Goal: Use online tool/utility: Utilize a website feature to perform a specific function

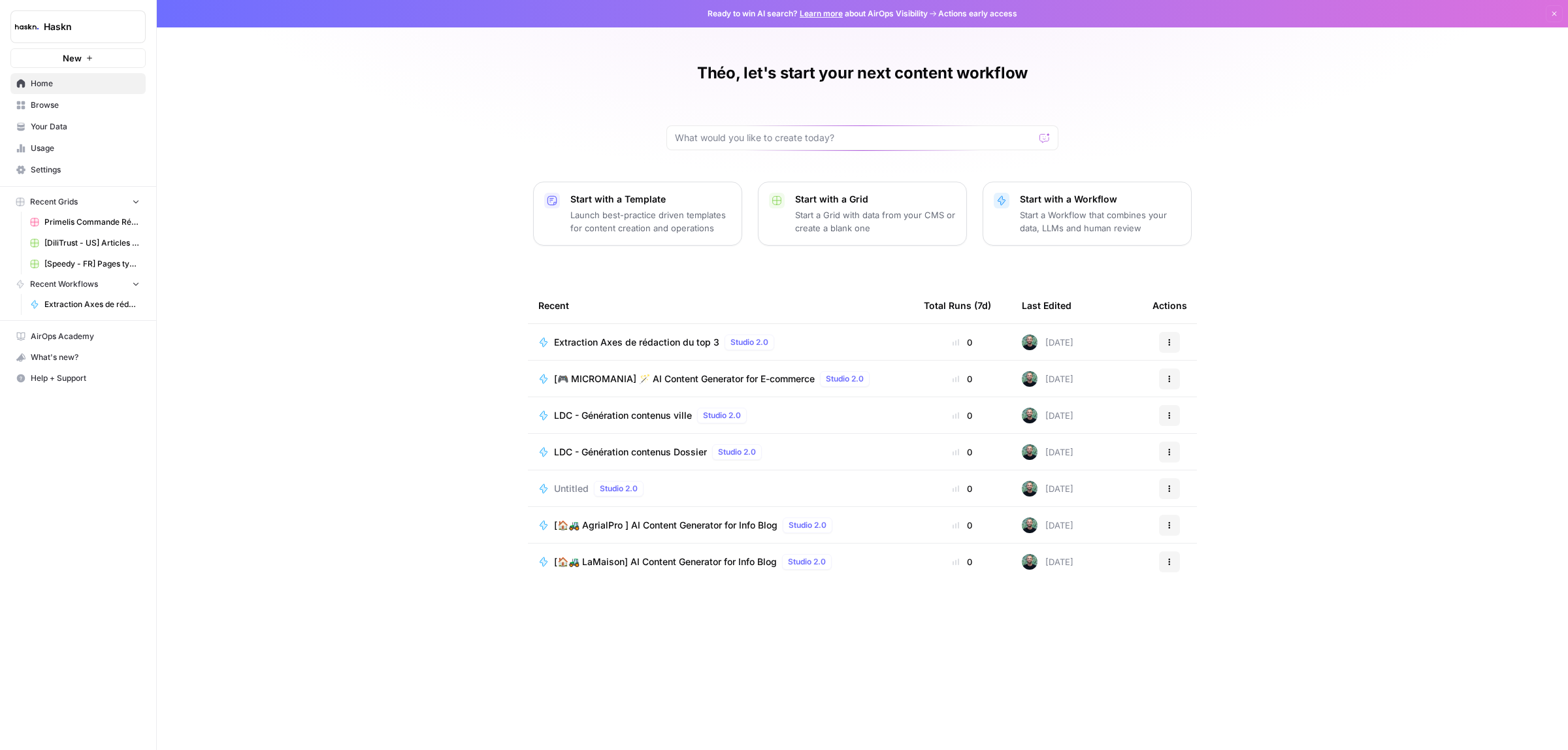
click at [41, 104] on span "Browse" at bounding box center [85, 105] width 109 height 12
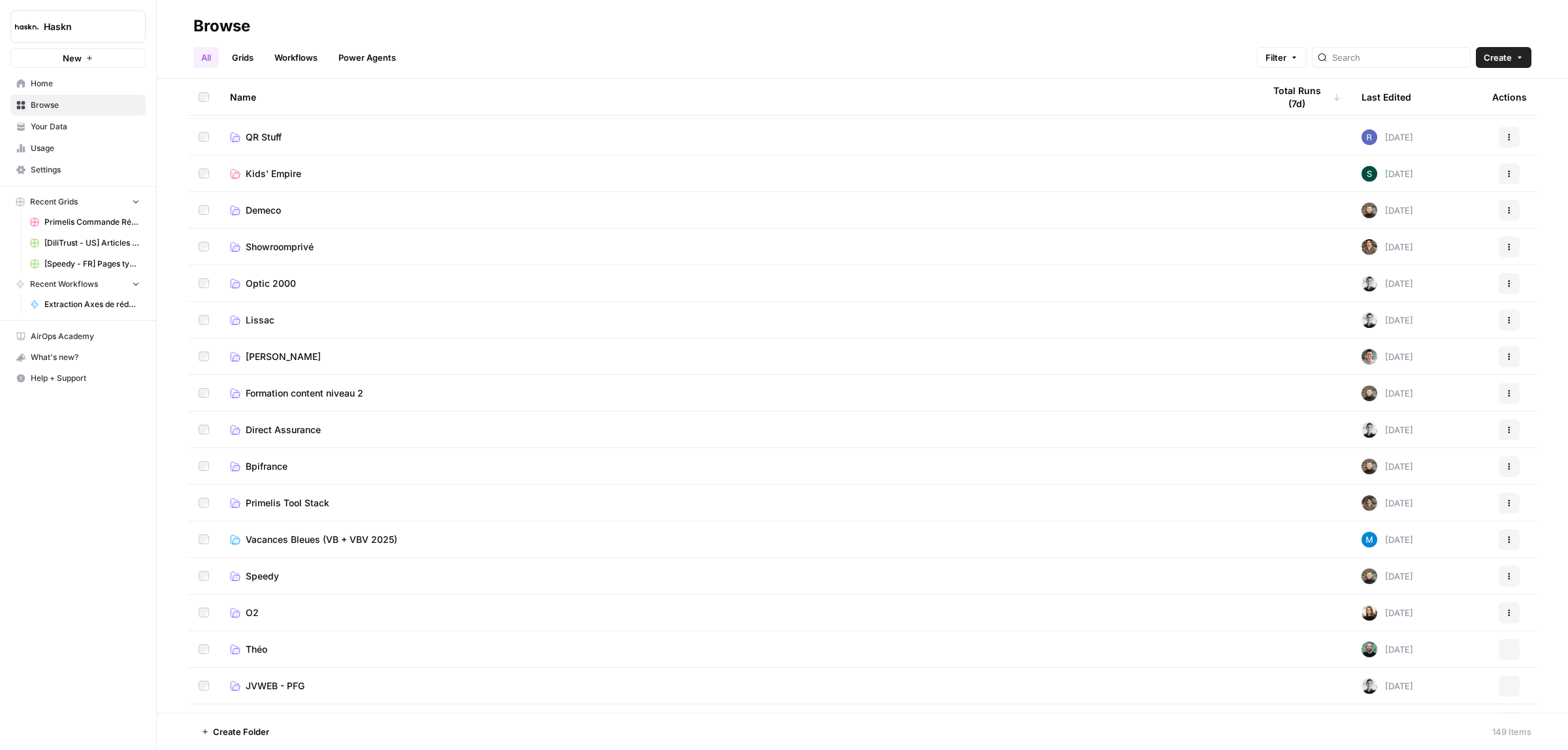
scroll to position [490, 0]
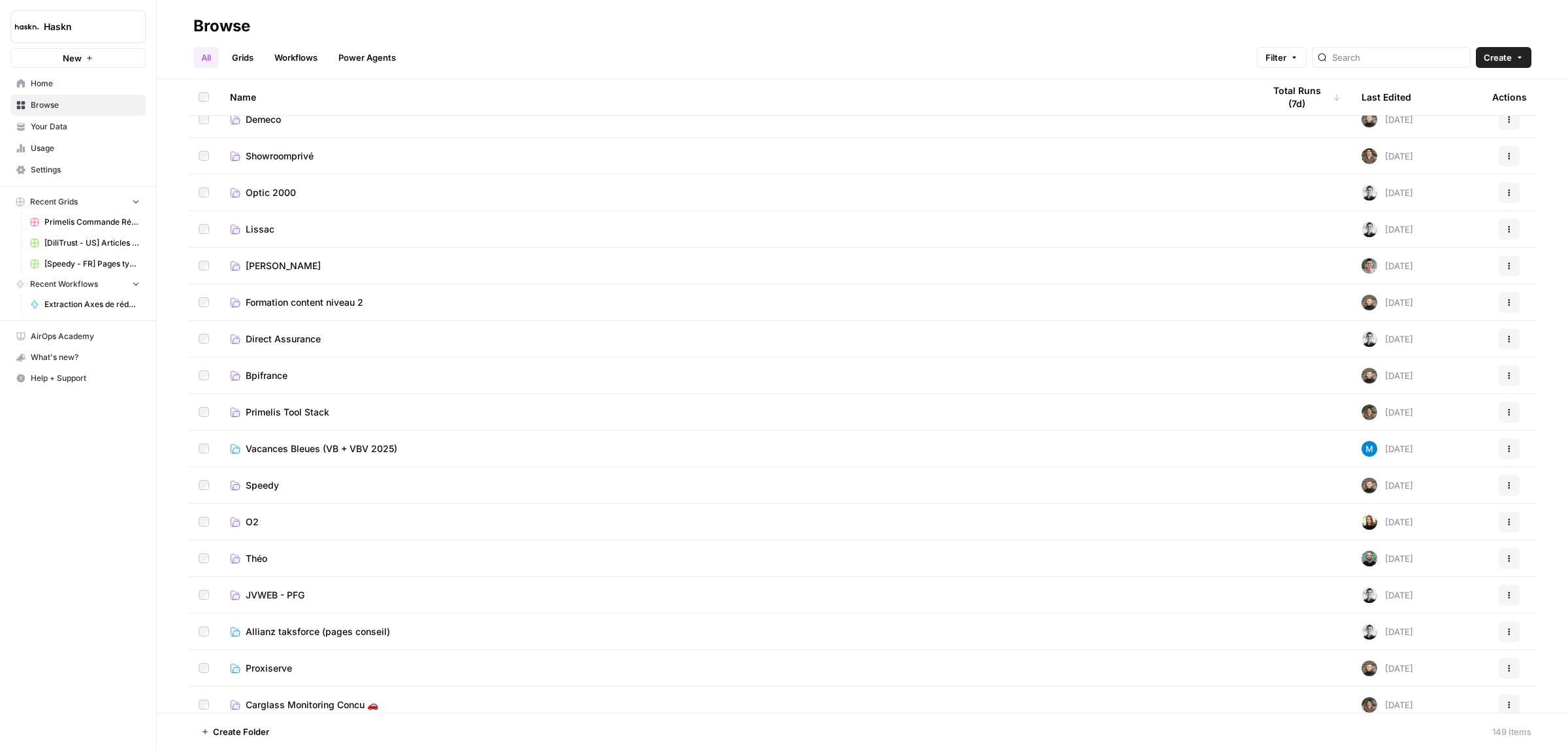
click at [259, 553] on span "Théo" at bounding box center [257, 559] width 21 height 13
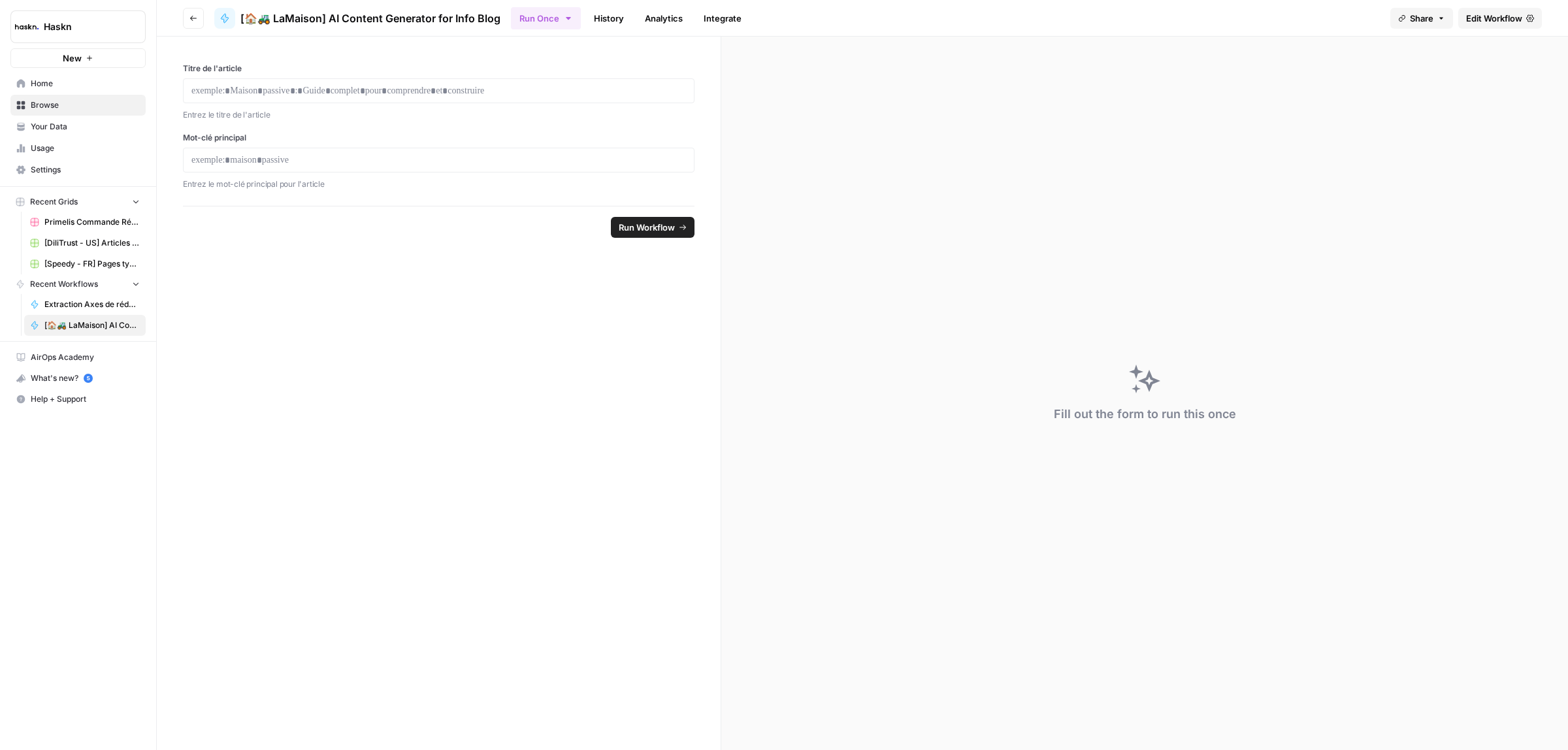
click at [1509, 23] on span "Edit Workflow" at bounding box center [1495, 18] width 56 height 13
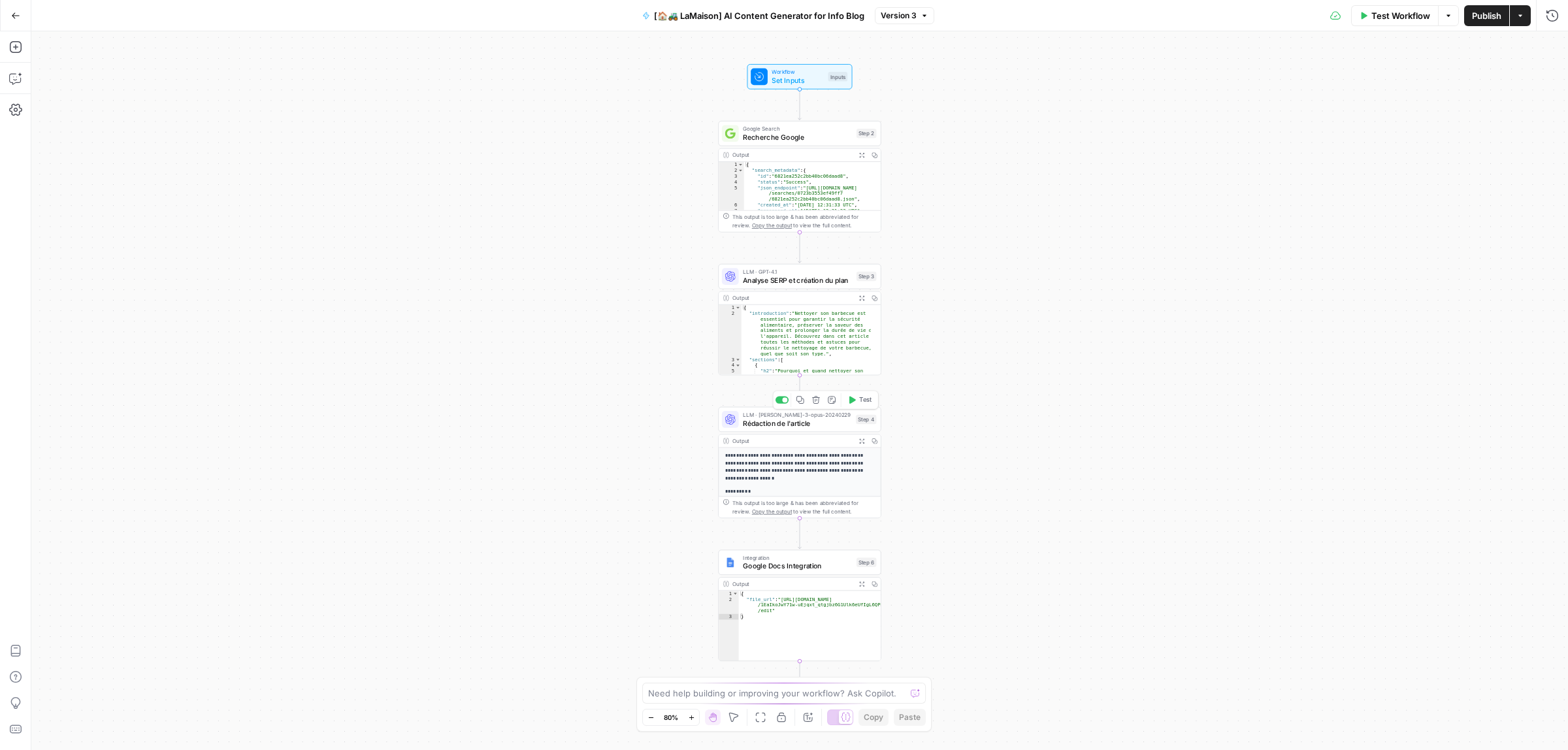
click at [806, 423] on span "Rédaction de l'article" at bounding box center [797, 423] width 109 height 11
click at [776, 280] on span "Analyse SERP et création du plan" at bounding box center [797, 280] width 109 height 11
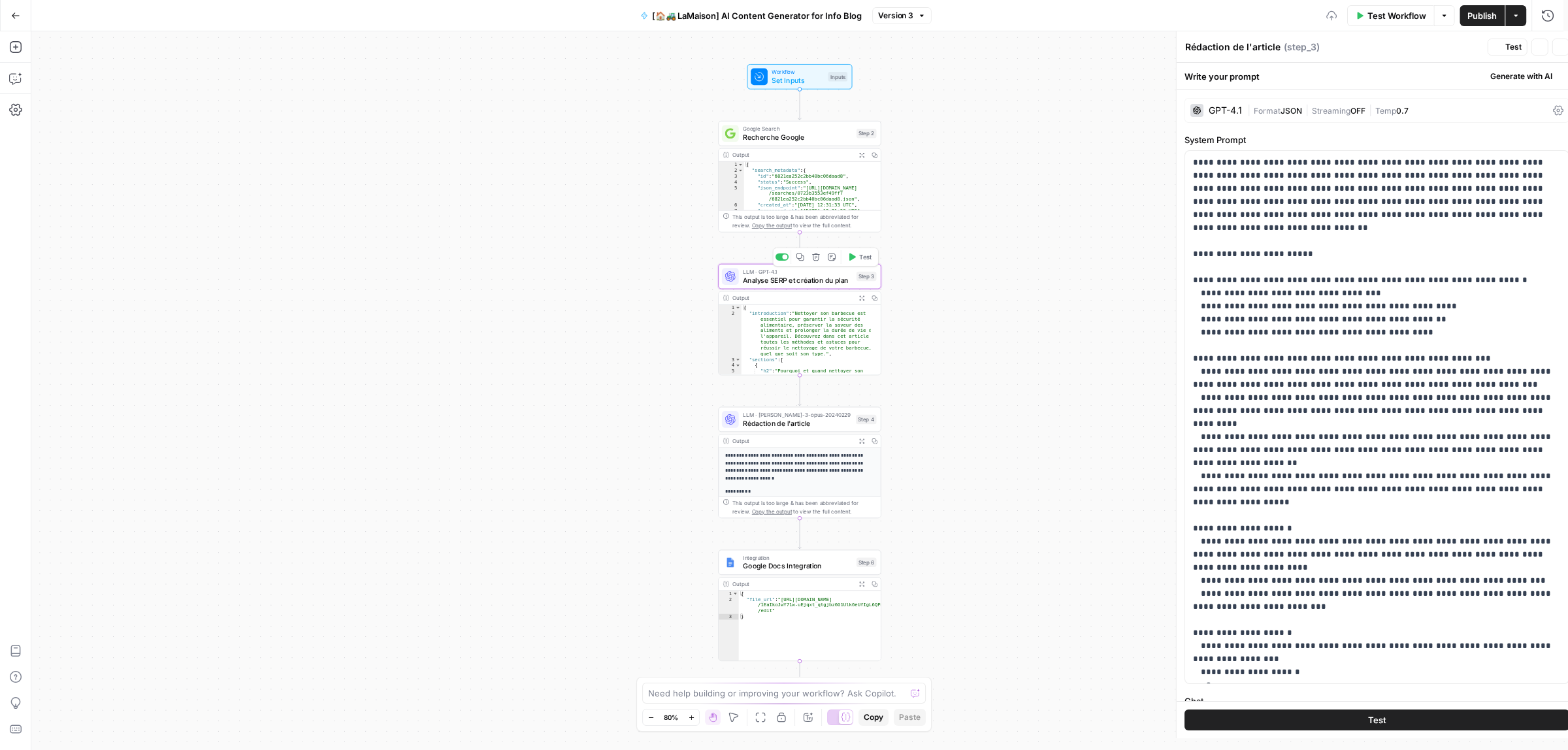
type textarea "Analyse SERP et création du plan"
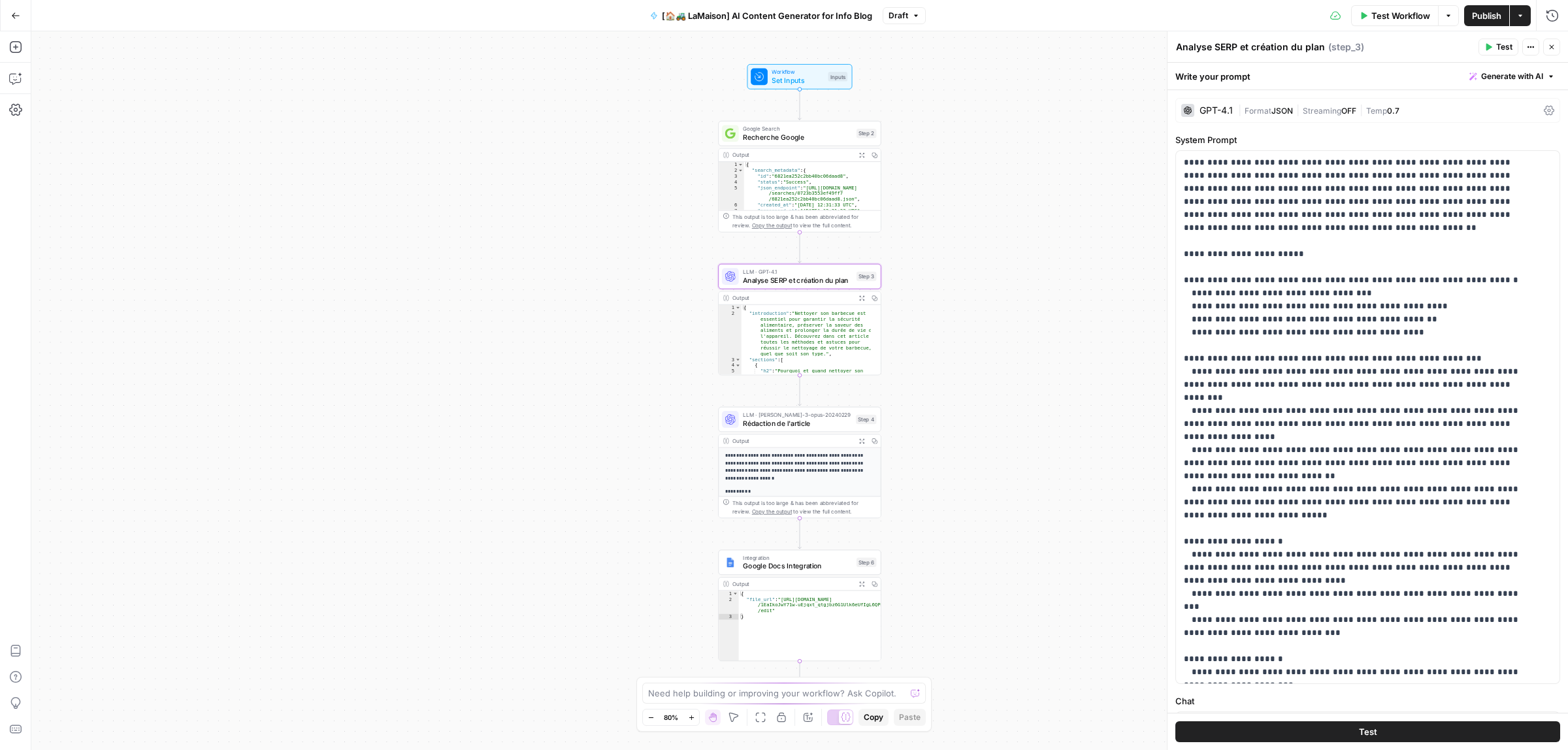
click at [1227, 110] on div "GPT-4.1" at bounding box center [1216, 110] width 34 height 9
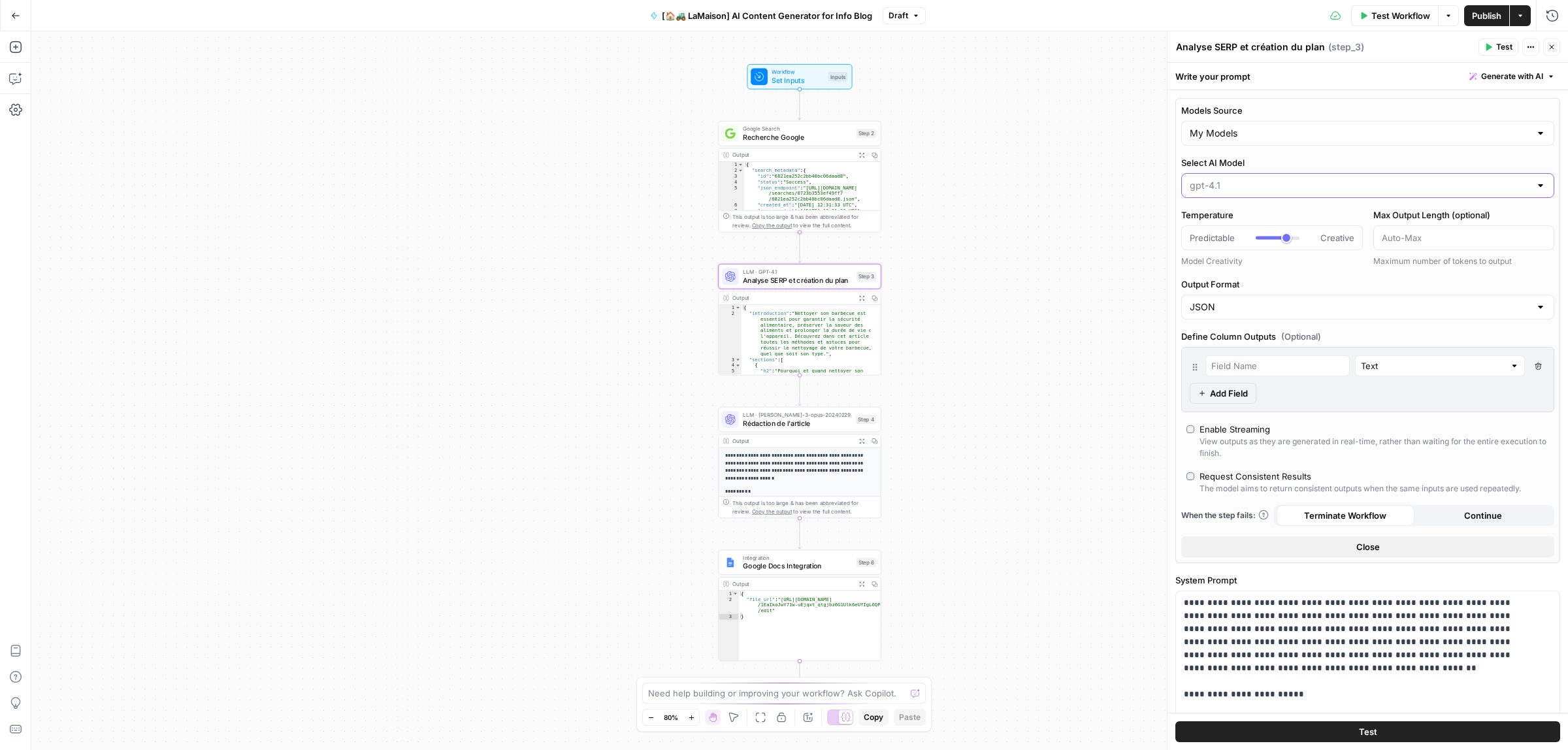
click at [1278, 188] on input "Select AI Model" at bounding box center [1360, 186] width 340 height 13
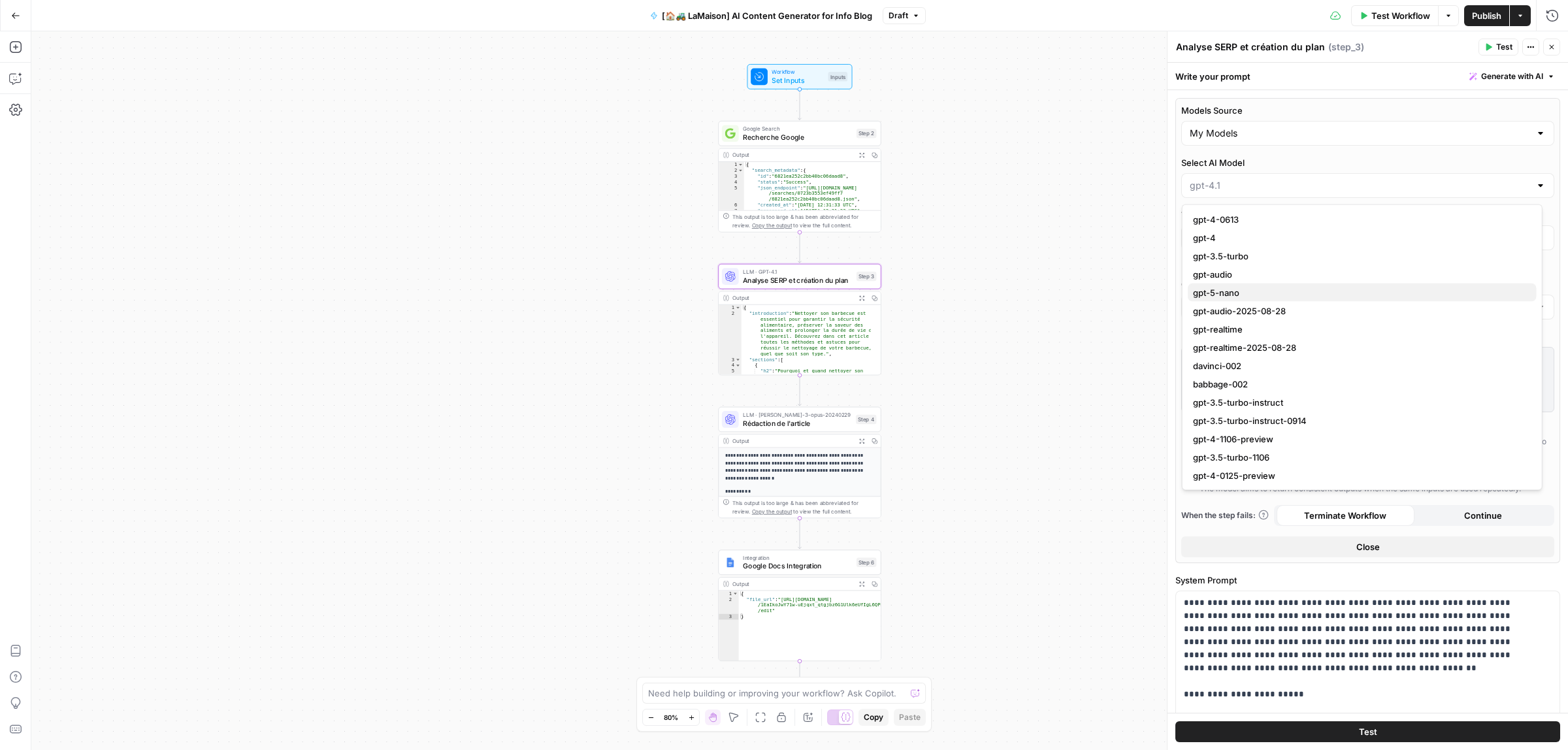
click at [1265, 289] on span "gpt-5-nano" at bounding box center [1360, 293] width 334 height 13
type input "gpt-5-nano"
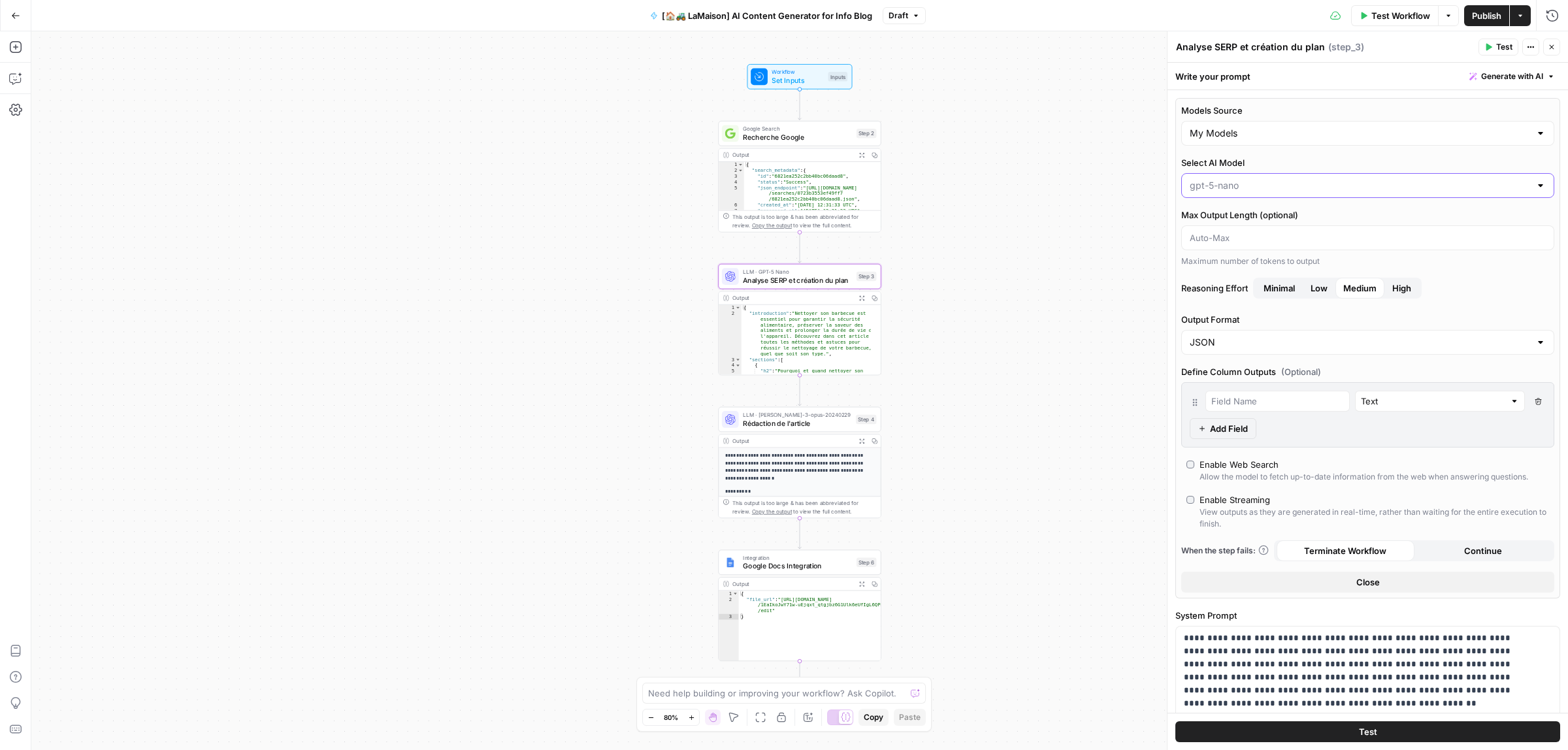
drag, startPoint x: 1255, startPoint y: 180, endPoint x: 1195, endPoint y: 177, distance: 60.1
click at [1195, 177] on div at bounding box center [1367, 186] width 373 height 25
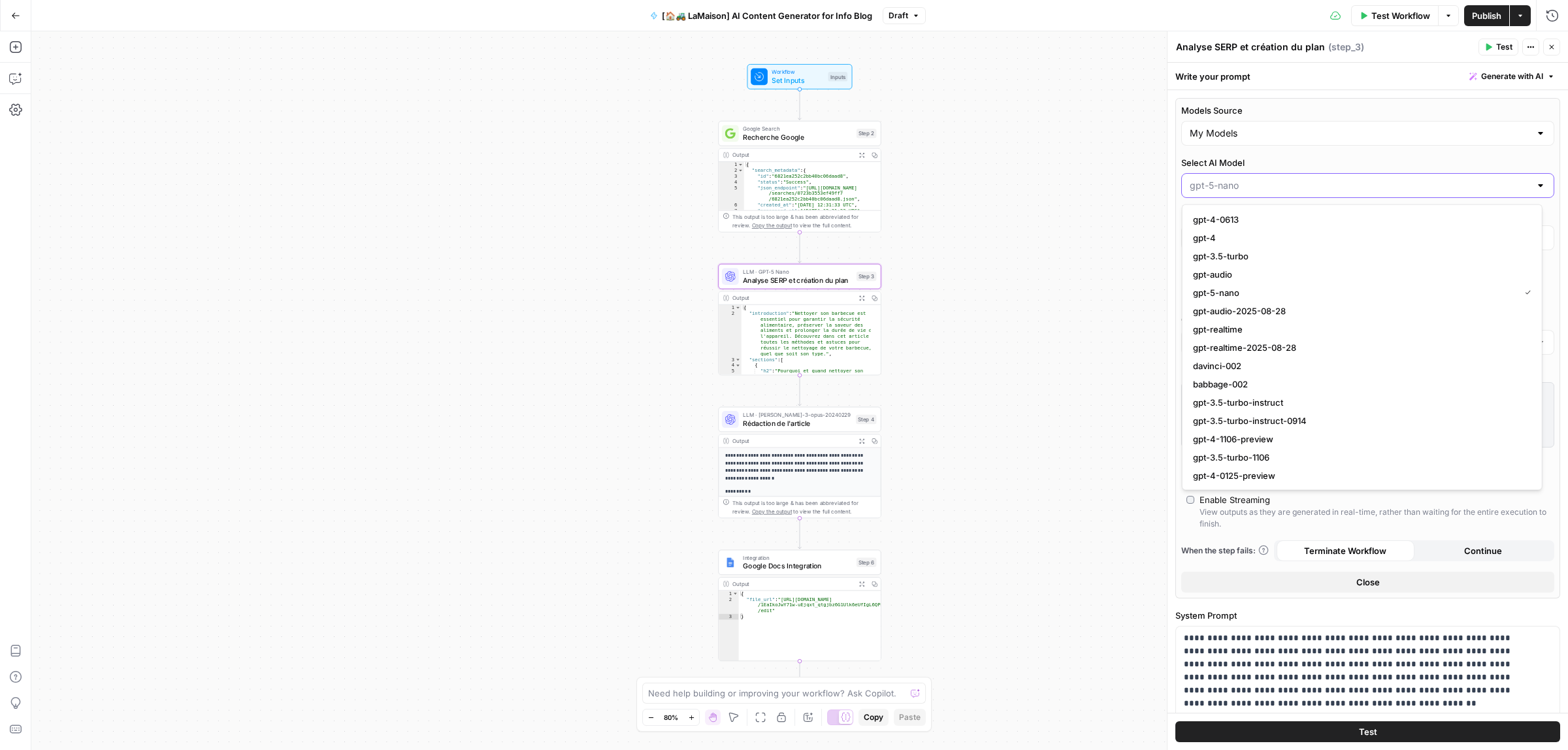
click at [1240, 187] on input "Select AI Model" at bounding box center [1360, 186] width 340 height 13
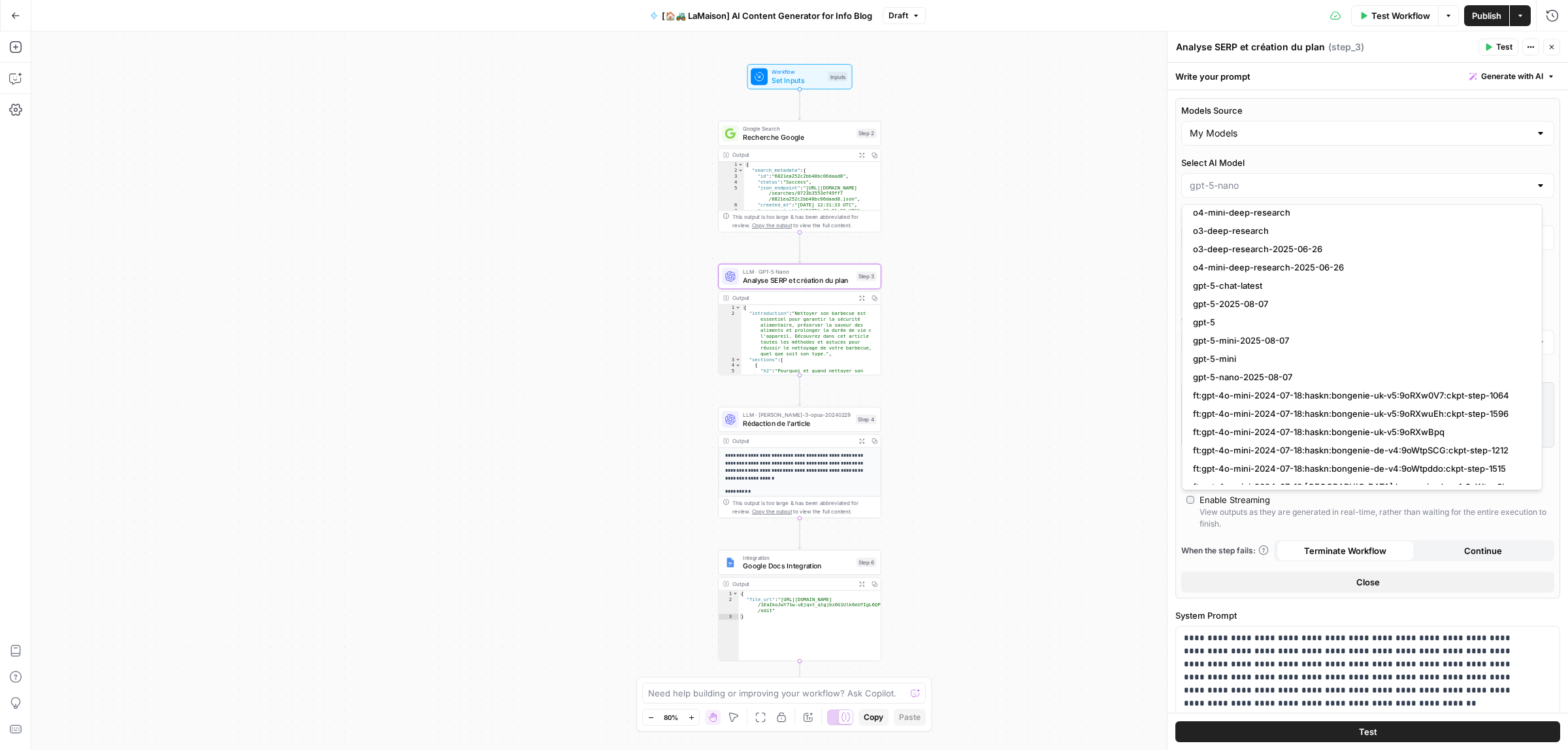
scroll to position [1306, 0]
click at [1280, 321] on span "gpt-5" at bounding box center [1360, 322] width 334 height 13
type input "gpt-5"
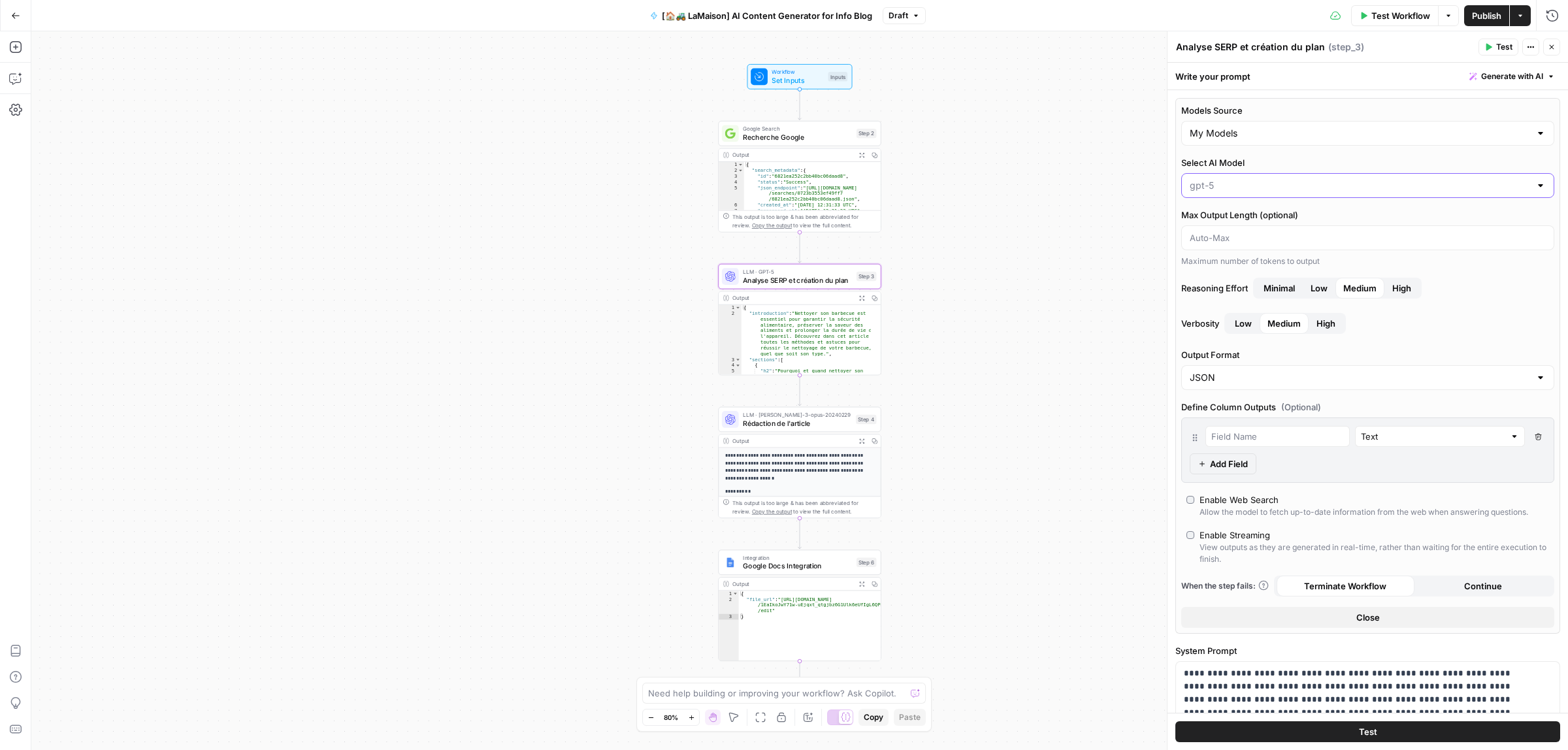
click at [1263, 181] on input "Select AI Model" at bounding box center [1360, 186] width 340 height 13
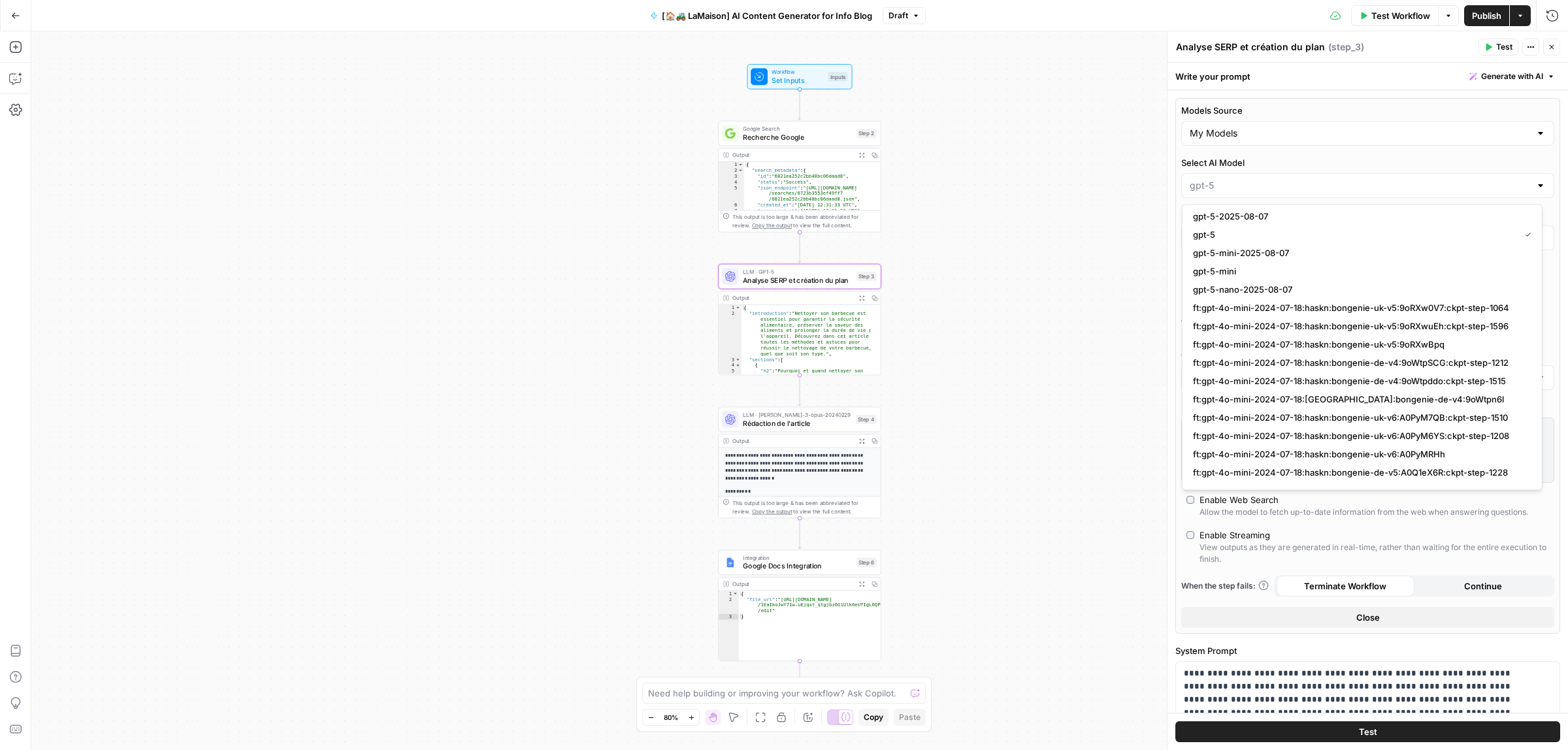
scroll to position [1311, 0]
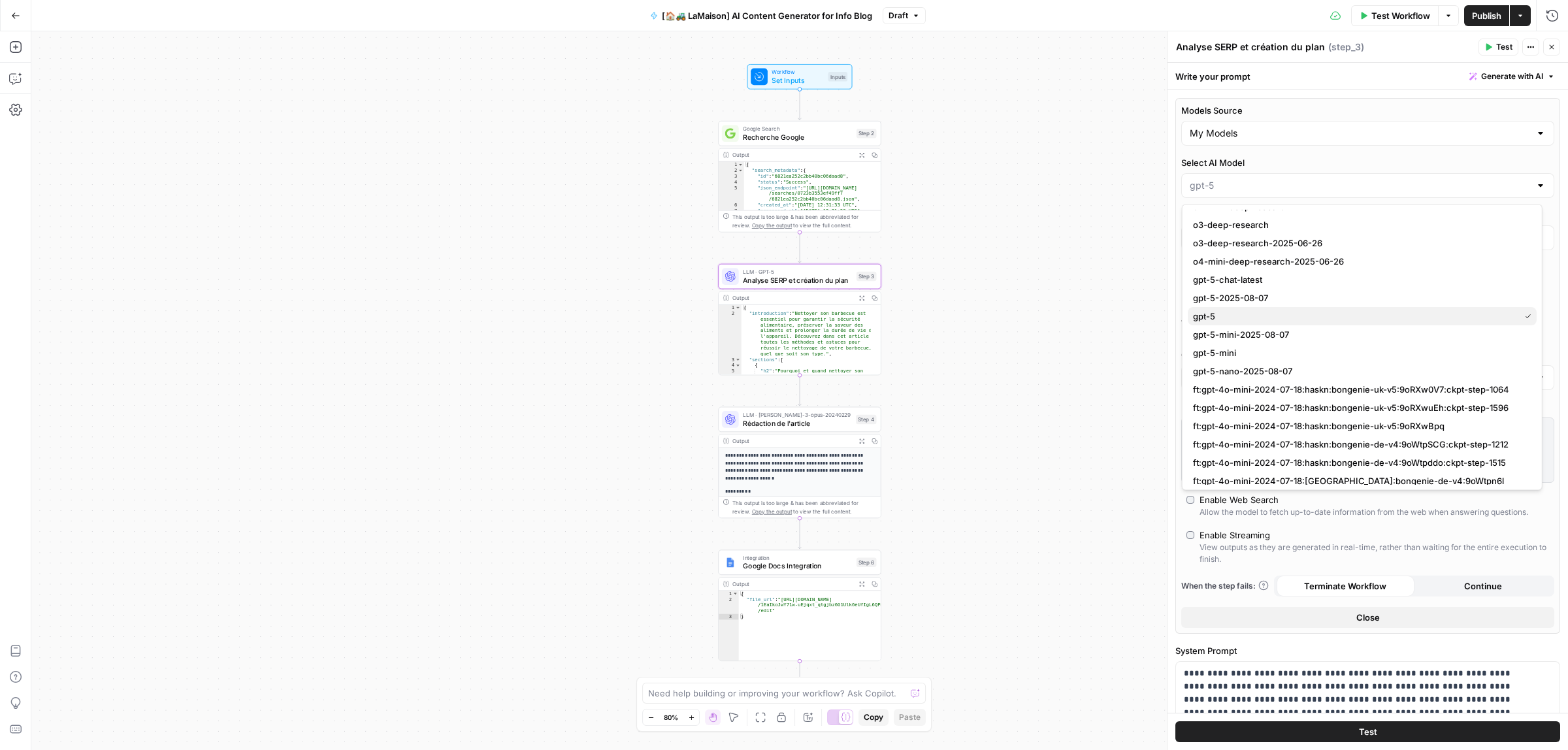
click at [1334, 320] on span "gpt-5" at bounding box center [1353, 317] width 321 height 13
type input "gpt-5"
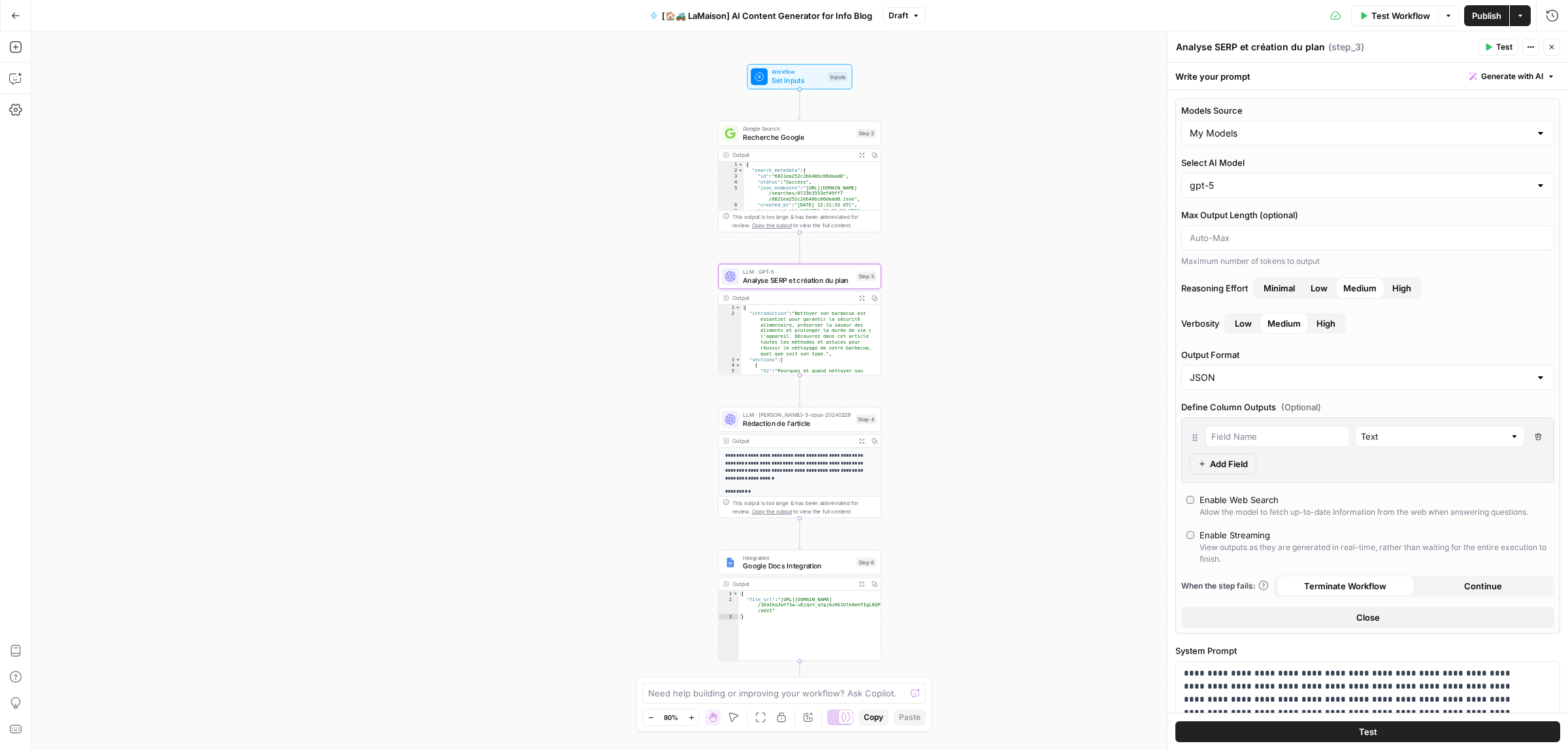
click at [1345, 734] on button "Test" at bounding box center [1367, 733] width 385 height 21
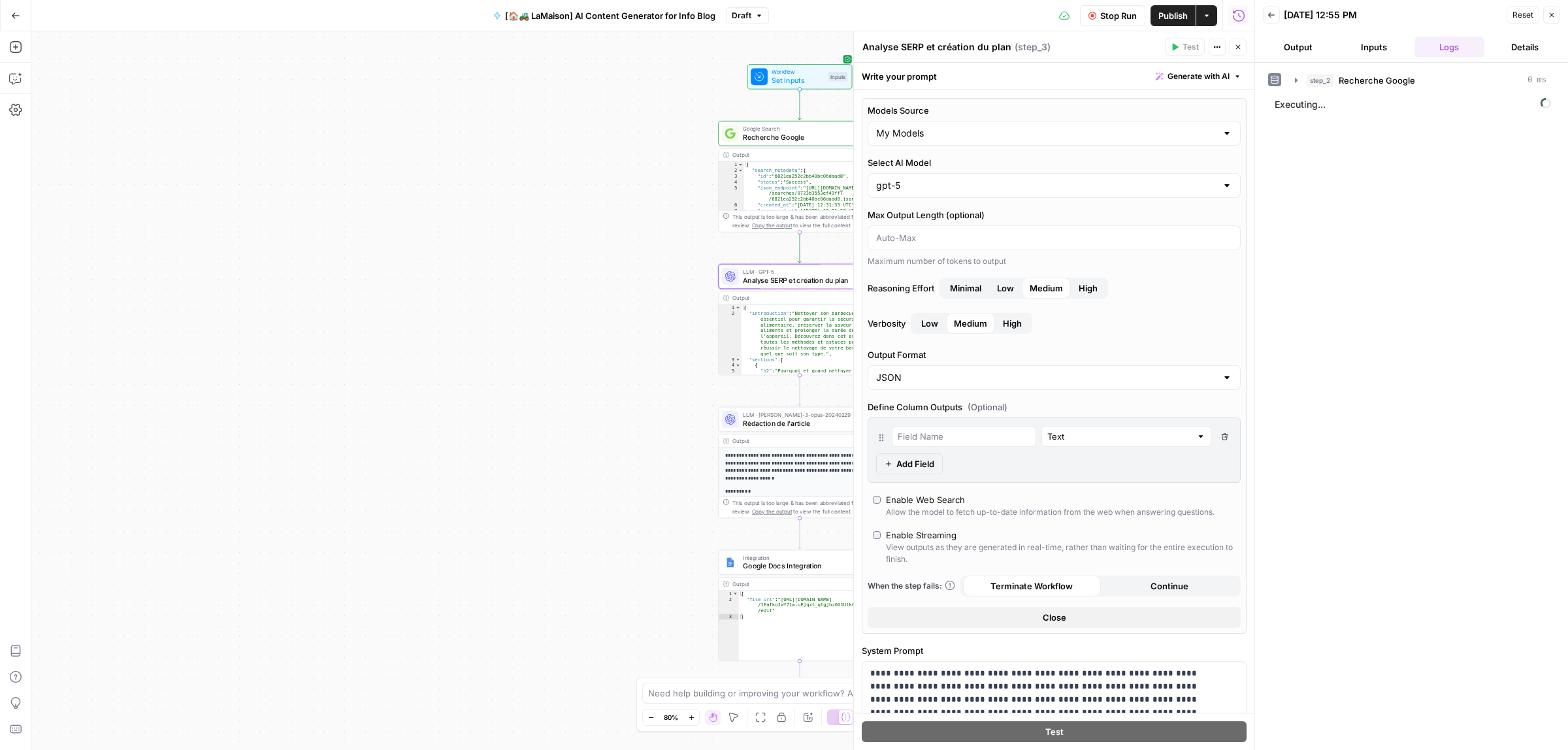
click at [770, 416] on span "LLM · [PERSON_NAME]-3-opus-20240229" at bounding box center [797, 415] width 109 height 9
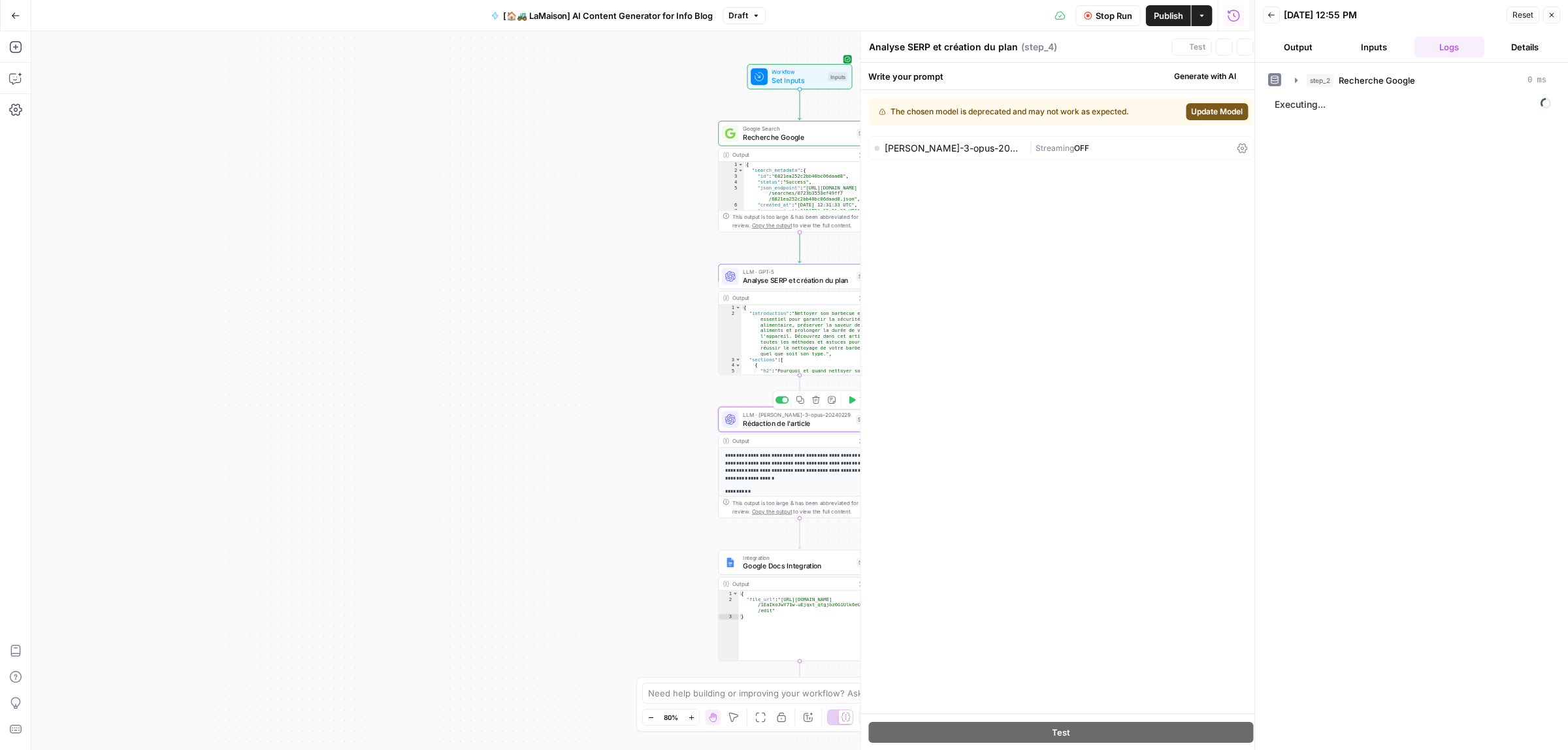
type textarea "Rédaction de l'article"
click at [922, 138] on div "[PERSON_NAME]-3-opus-20240229 | Streaming OFF" at bounding box center [1054, 147] width 385 height 24
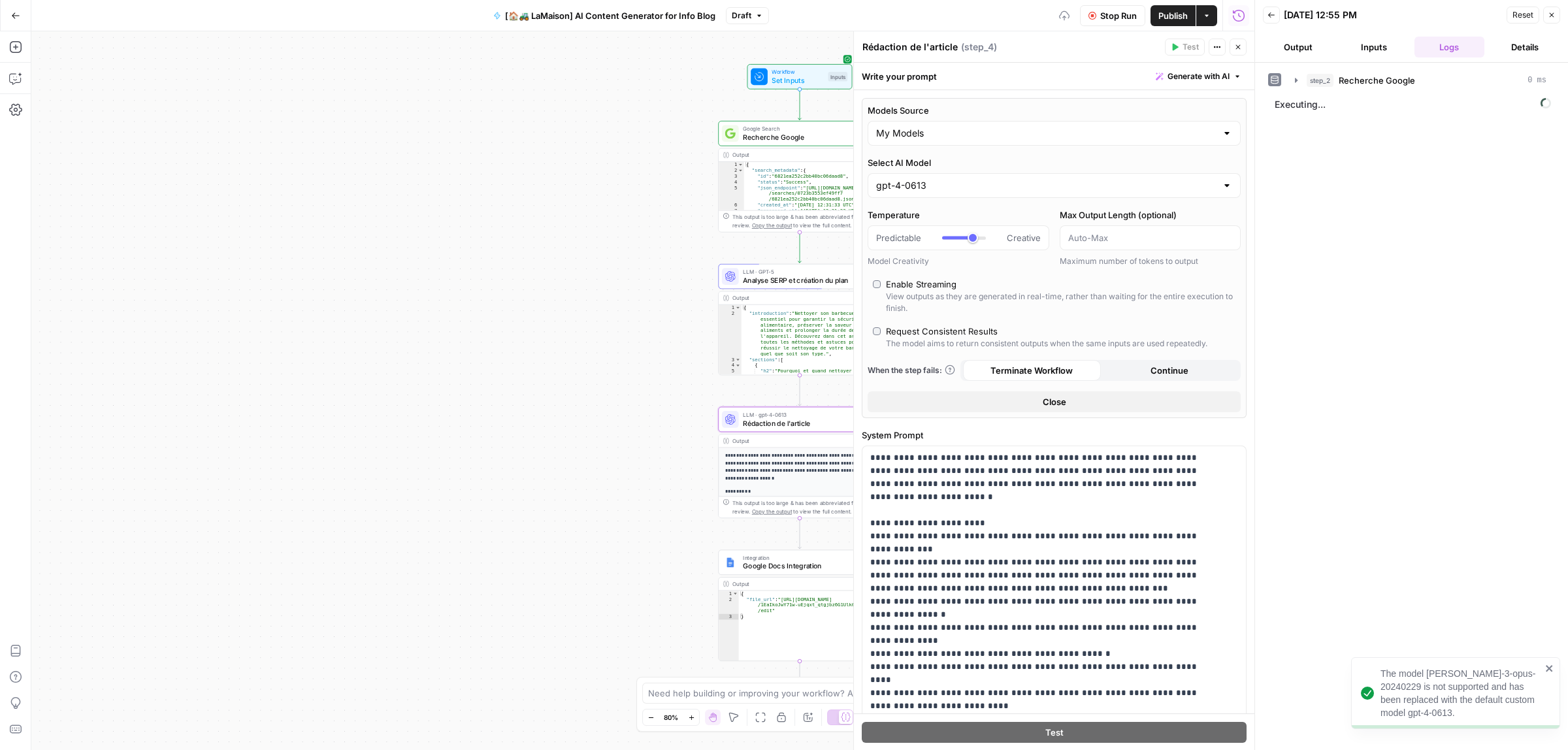
click at [955, 124] on div "My Models" at bounding box center [1054, 133] width 373 height 25
type input "My Models"
click at [1021, 72] on div "Write your prompt Generate with AI" at bounding box center [1054, 76] width 400 height 27
click at [975, 192] on input "Select AI Model" at bounding box center [1046, 186] width 340 height 13
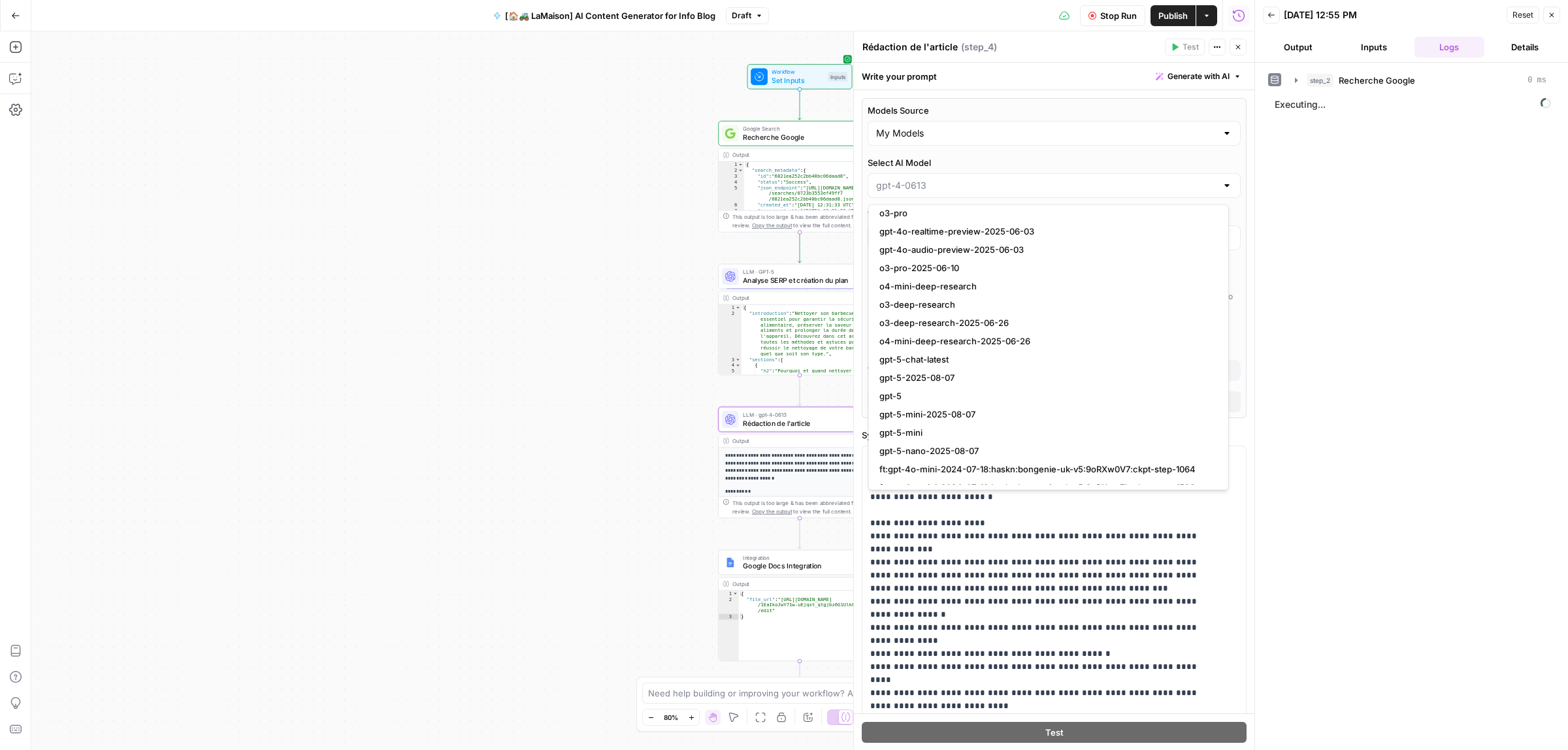
scroll to position [1229, 0]
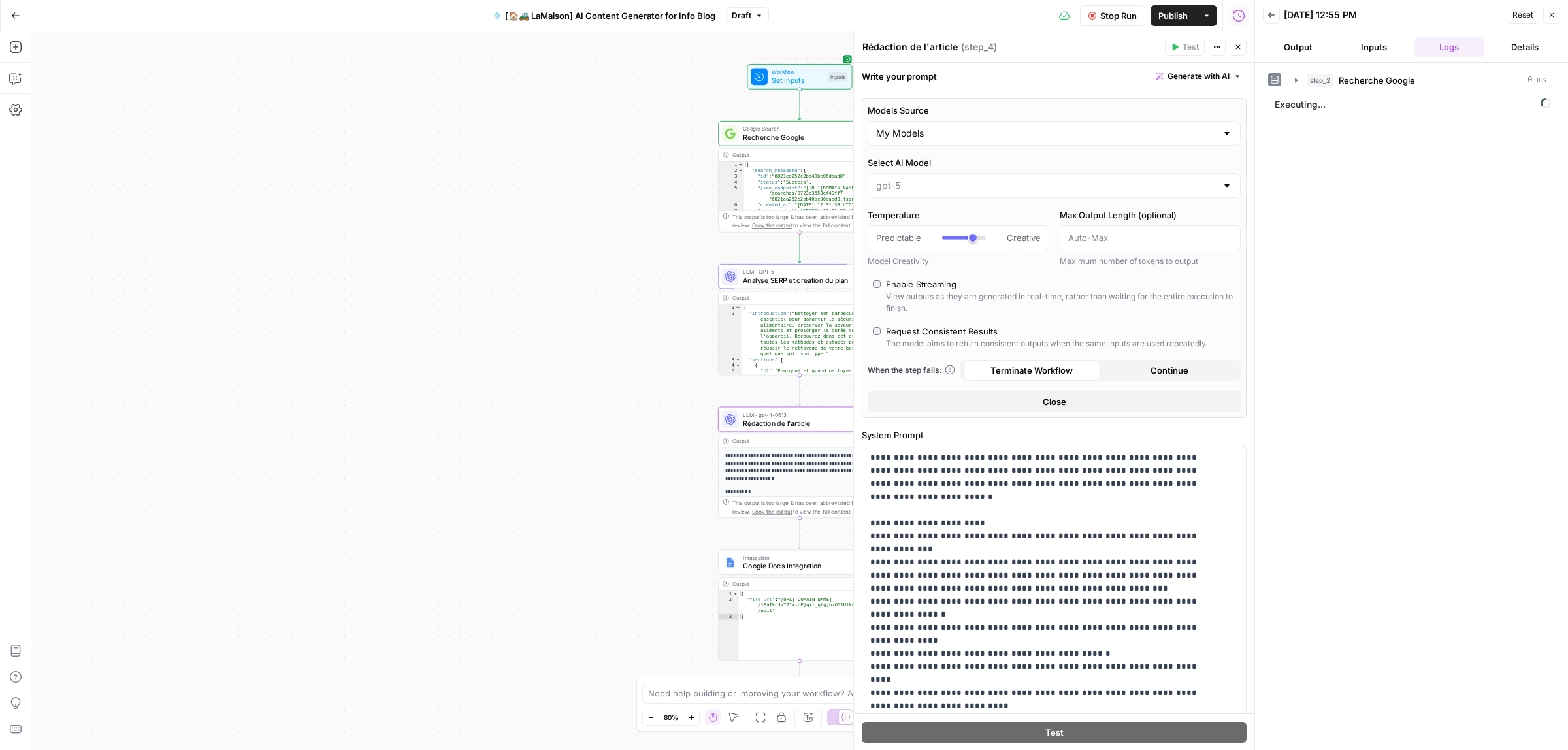
type input "gpt-5"
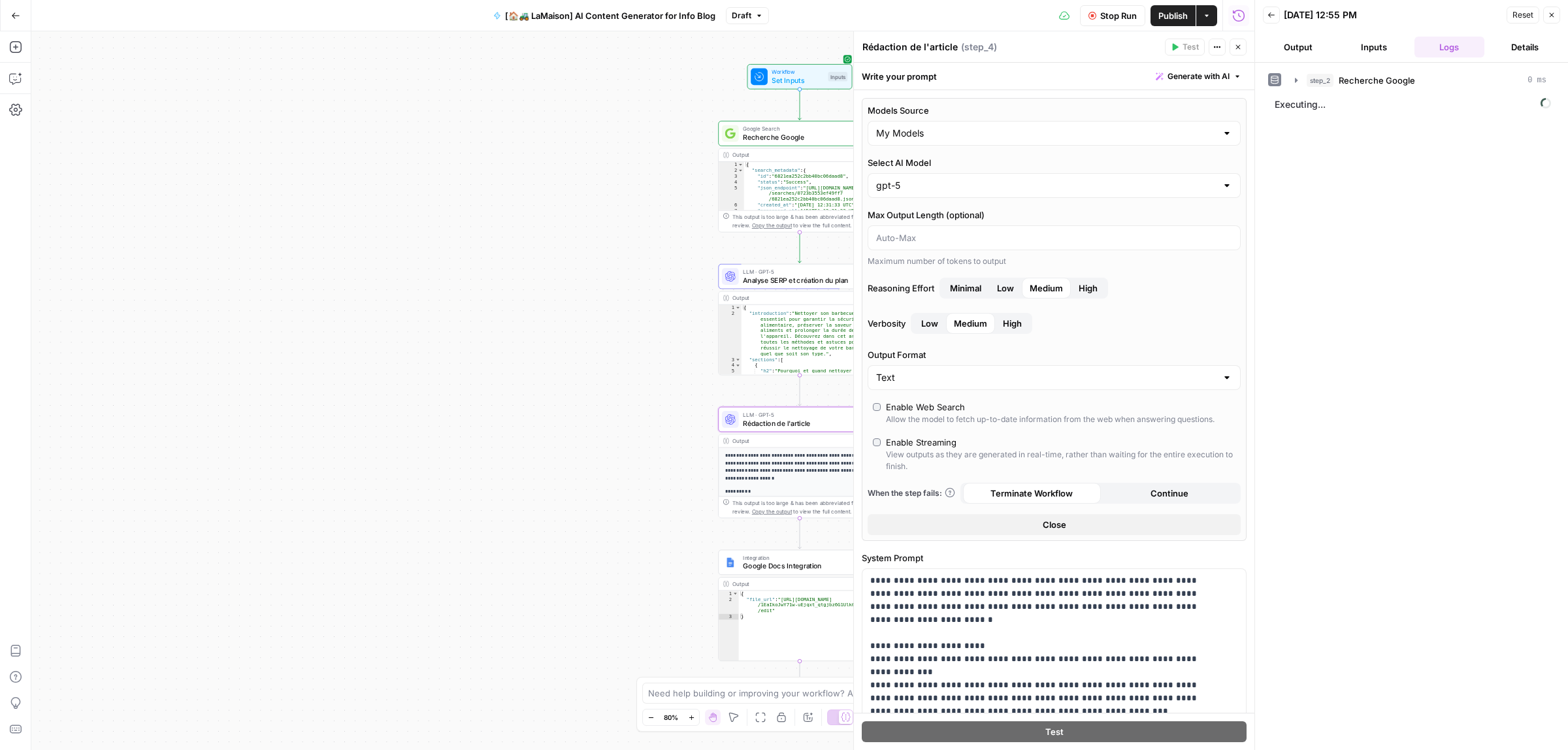
click at [1233, 51] on button "Close" at bounding box center [1238, 47] width 17 height 17
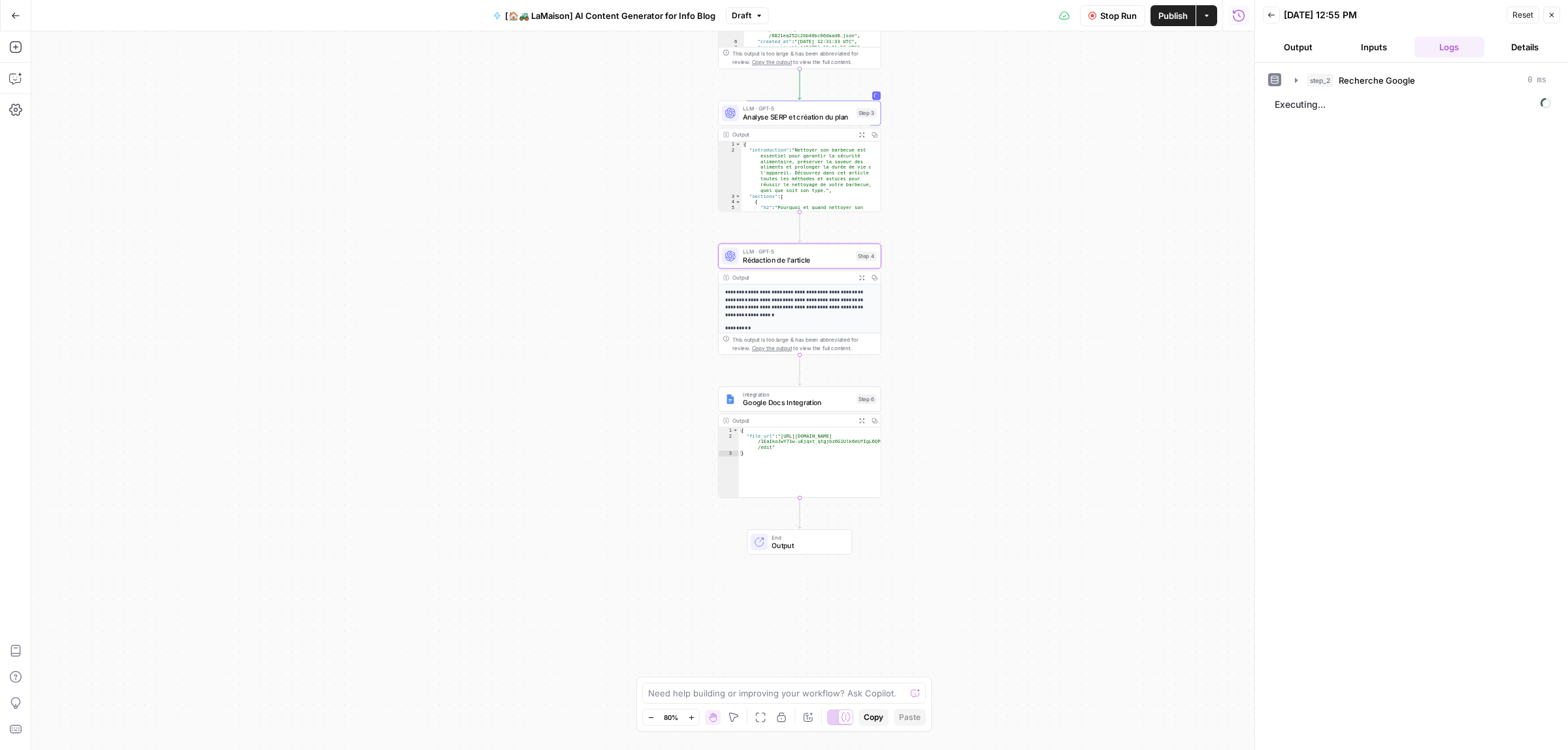
click at [1118, 15] on span "Stop Run" at bounding box center [1119, 15] width 37 height 13
click at [1072, 15] on span "Test Workflow" at bounding box center [1087, 15] width 59 height 13
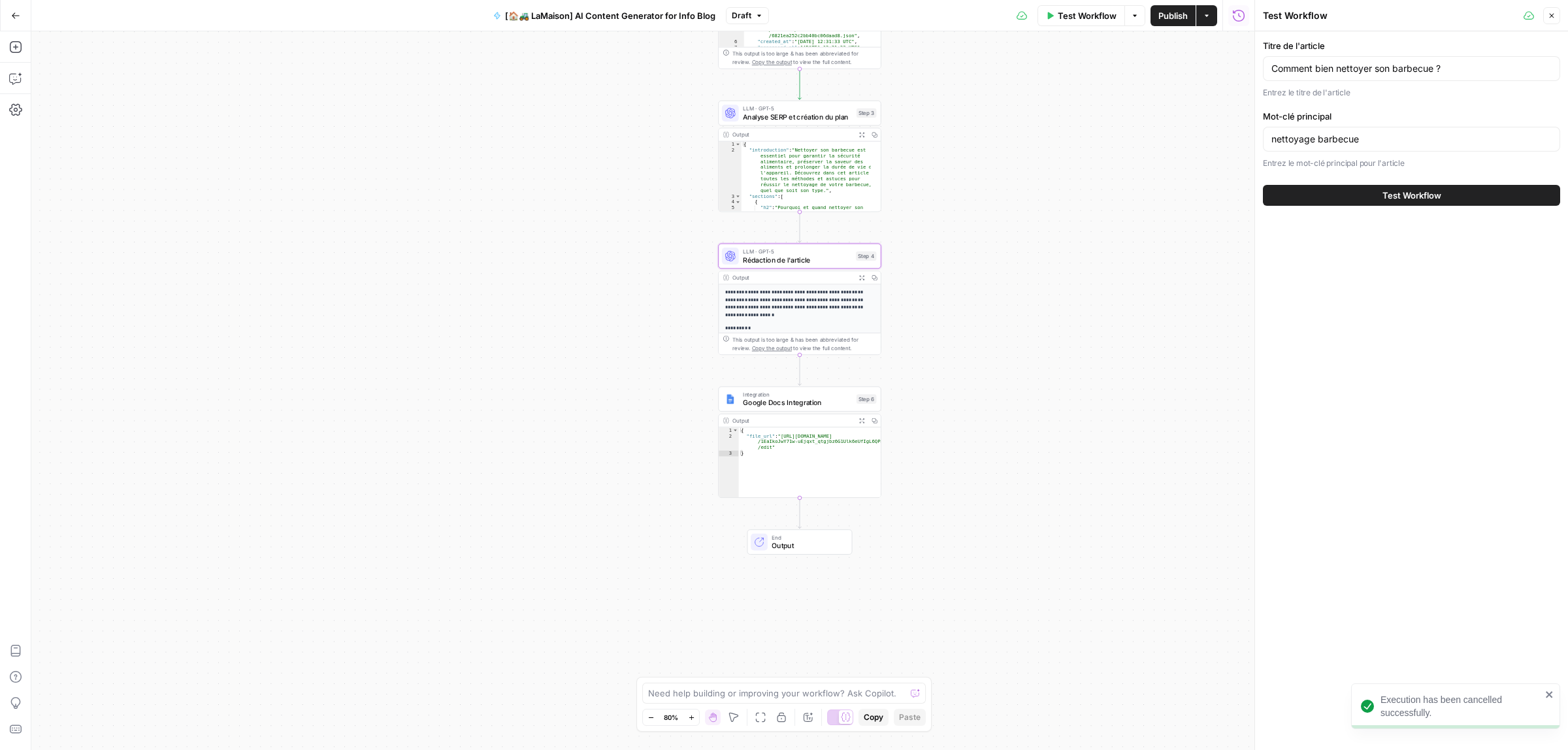
click at [1339, 198] on button "Test Workflow" at bounding box center [1412, 196] width 297 height 21
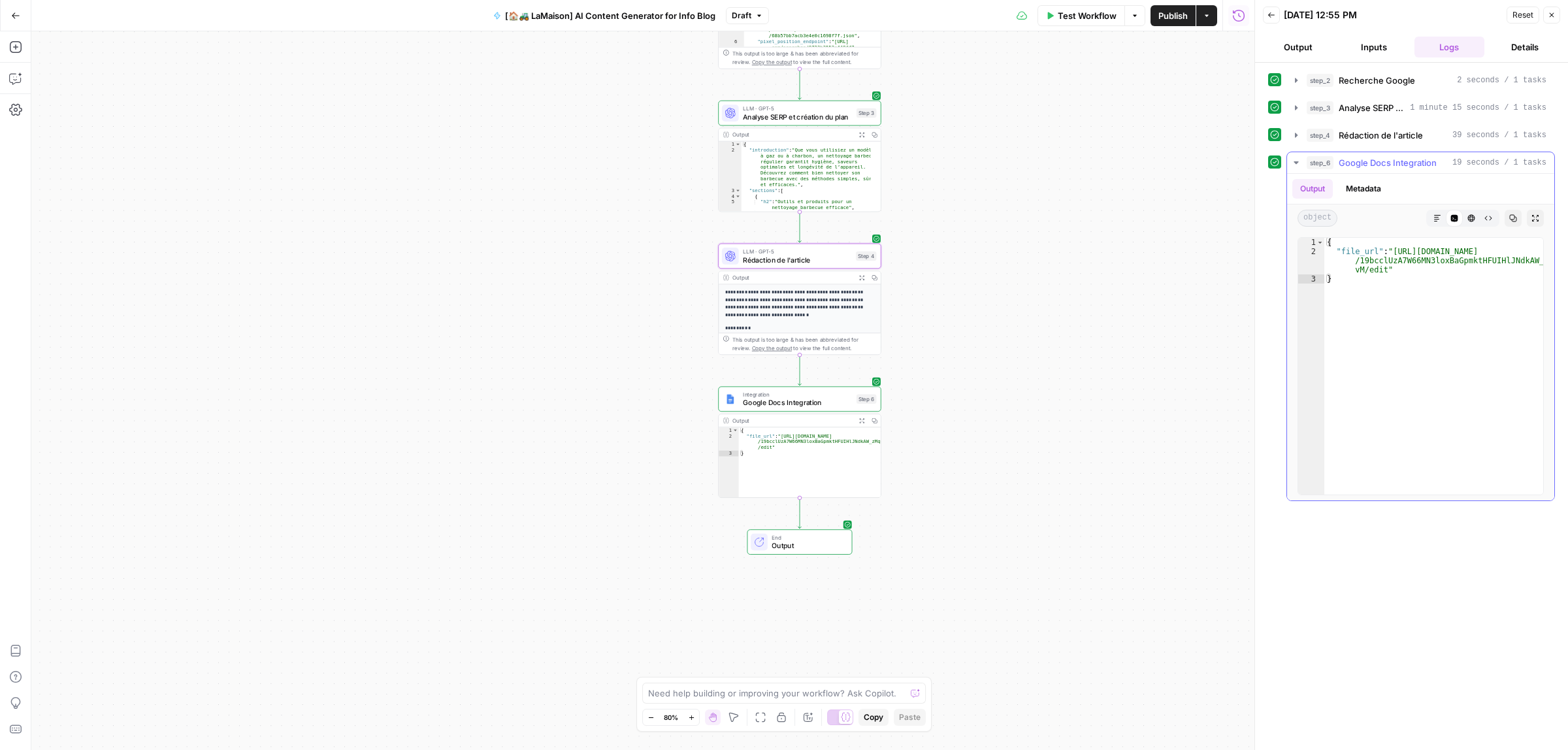
drag, startPoint x: 1321, startPoint y: 194, endPoint x: 1327, endPoint y: 198, distance: 7.2
click at [1321, 194] on button "Output" at bounding box center [1312, 189] width 41 height 19
type textarea "**********"
drag, startPoint x: 1384, startPoint y: 269, endPoint x: 1393, endPoint y: 254, distance: 17.5
click at [1393, 254] on div "{ "file_url" : "[URL][DOMAIN_NAME] /19bcclUzA7W66MN3loxBaGpmktHFUIHlJNdkAW_zMq …" at bounding box center [1434, 375] width 219 height 275
